Goal: Transaction & Acquisition: Obtain resource

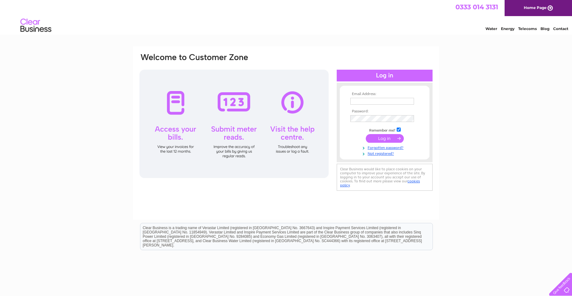
click at [175, 103] on div at bounding box center [233, 124] width 189 height 108
click at [365, 100] on input "text" at bounding box center [382, 101] width 64 height 7
type input "[EMAIL_ADDRESS][DOMAIN_NAME]"
drag, startPoint x: 410, startPoint y: 141, endPoint x: 402, endPoint y: 138, distance: 8.3
click at [408, 140] on td at bounding box center [385, 138] width 72 height 12
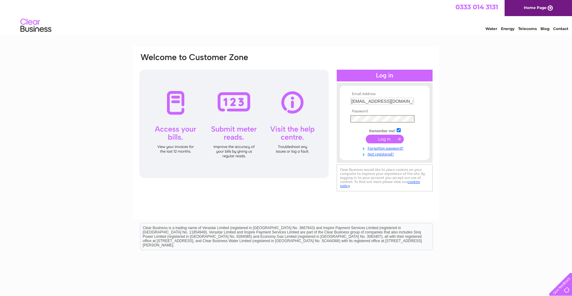
click at [377, 139] on input "submit" at bounding box center [385, 138] width 38 height 9
click at [378, 137] on input "submit" at bounding box center [385, 138] width 38 height 9
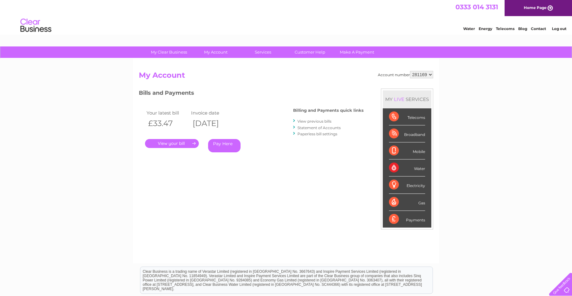
click at [171, 142] on link "." at bounding box center [172, 143] width 54 height 9
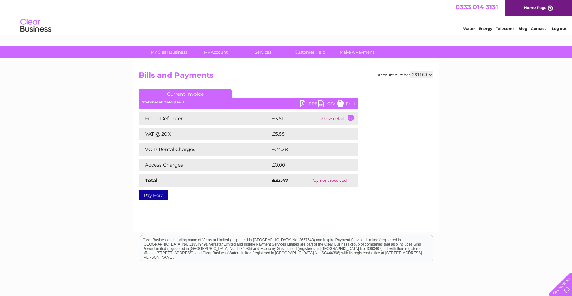
click at [346, 104] on link "Print" at bounding box center [346, 104] width 19 height 9
click at [311, 102] on link "PDF" at bounding box center [309, 104] width 19 height 9
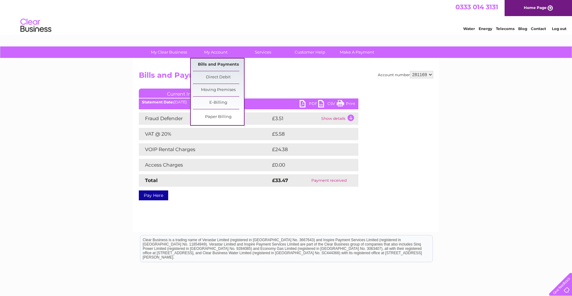
click at [212, 62] on link "Bills and Payments" at bounding box center [218, 64] width 51 height 12
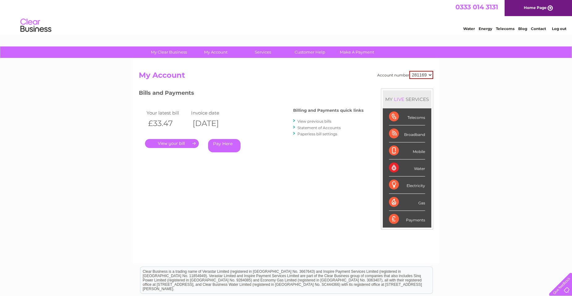
click at [314, 121] on link "View previous bills" at bounding box center [314, 121] width 34 height 5
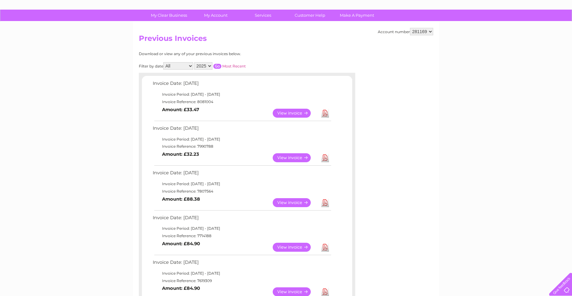
scroll to position [31, 0]
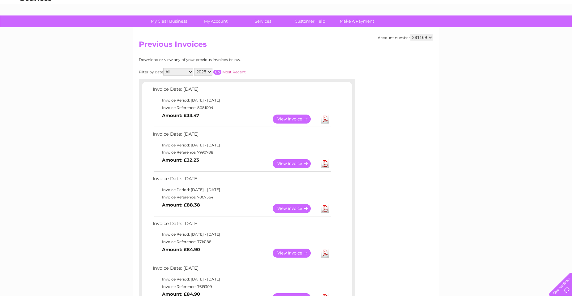
click at [325, 164] on link "Download" at bounding box center [325, 163] width 8 height 9
click at [364, 58] on div "Account number 281169 Previous Invoices Download or view any of your previous i…" at bounding box center [286, 250] width 306 height 444
click at [326, 119] on link "Download" at bounding box center [325, 118] width 8 height 9
